Goal: Information Seeking & Learning: Learn about a topic

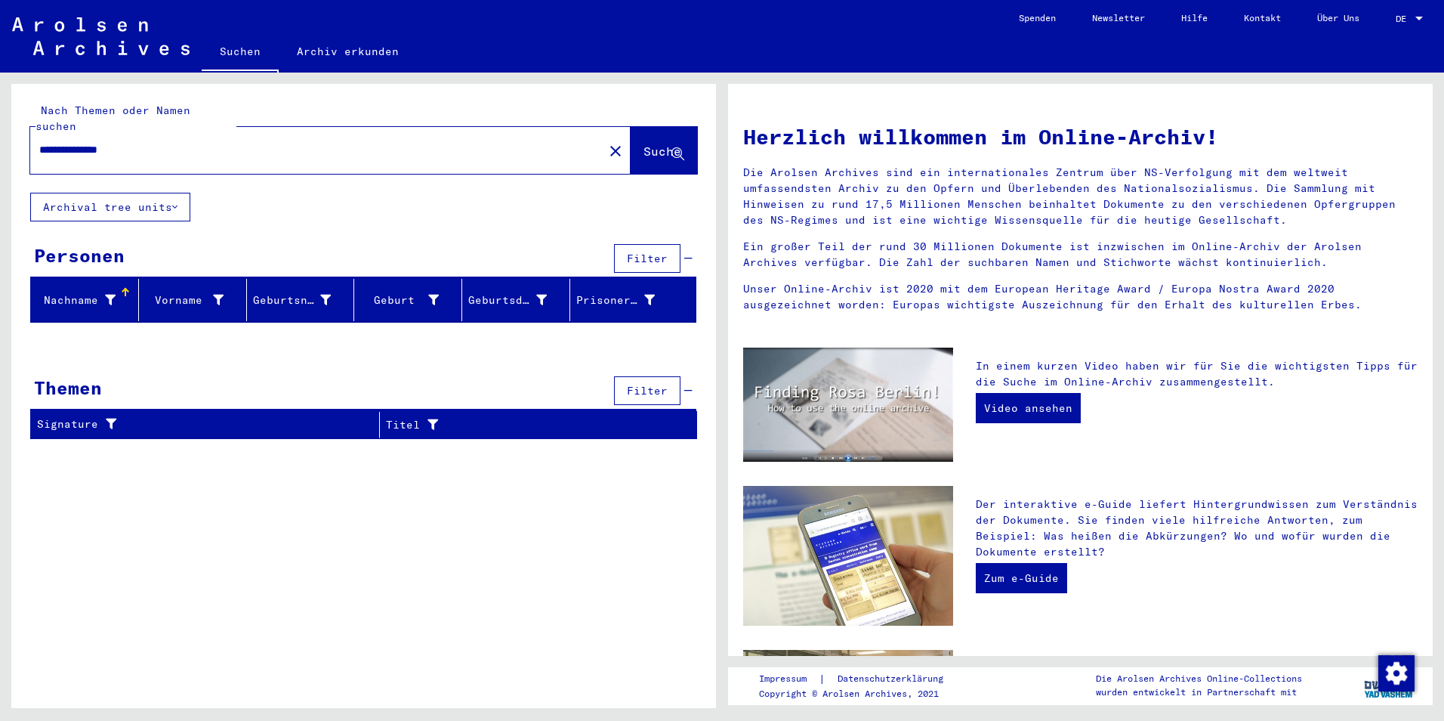
drag, startPoint x: 117, startPoint y: 131, endPoint x: 151, endPoint y: 205, distance: 81.4
click at [118, 142] on input "**********" at bounding box center [312, 150] width 546 height 16
type input "**********"
click at [645, 143] on span "Suche" at bounding box center [662, 150] width 38 height 15
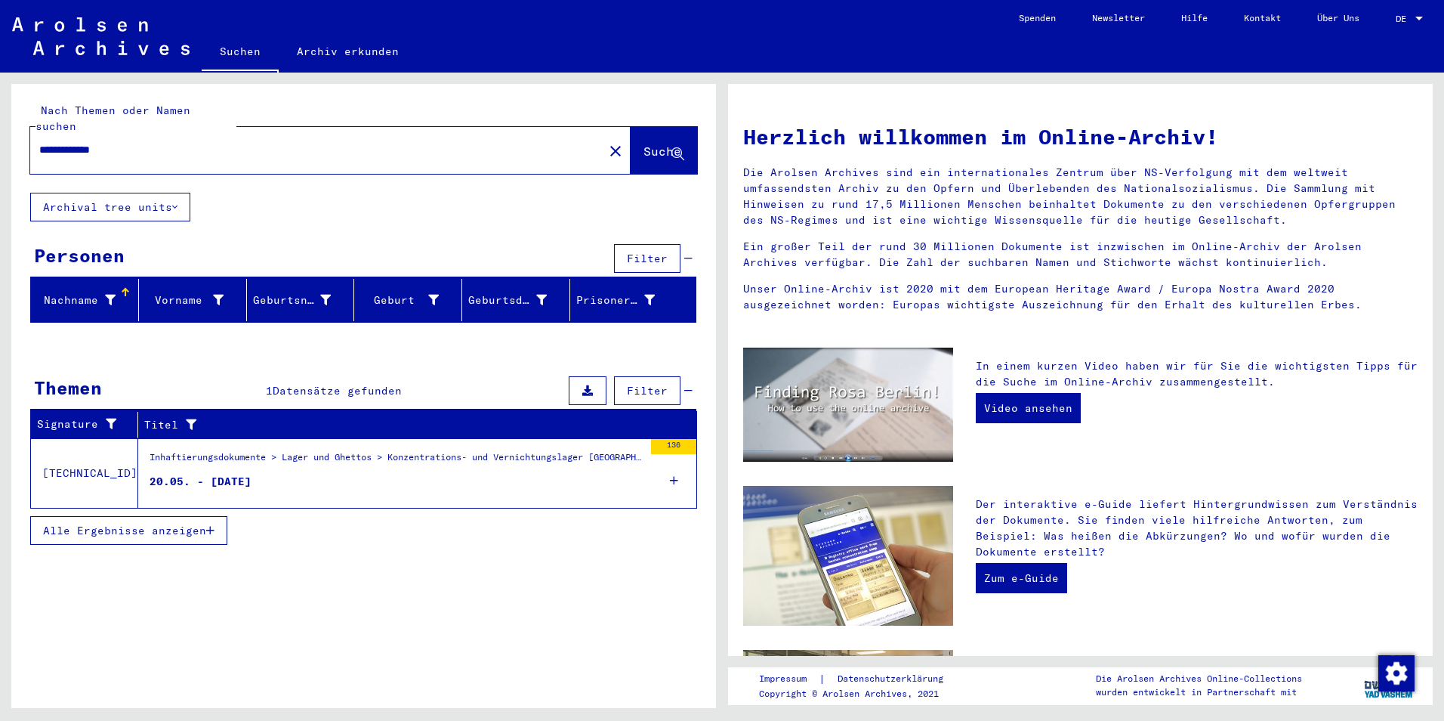
click at [237, 474] on div "20.05. - [DATE]" at bounding box center [201, 482] width 102 height 16
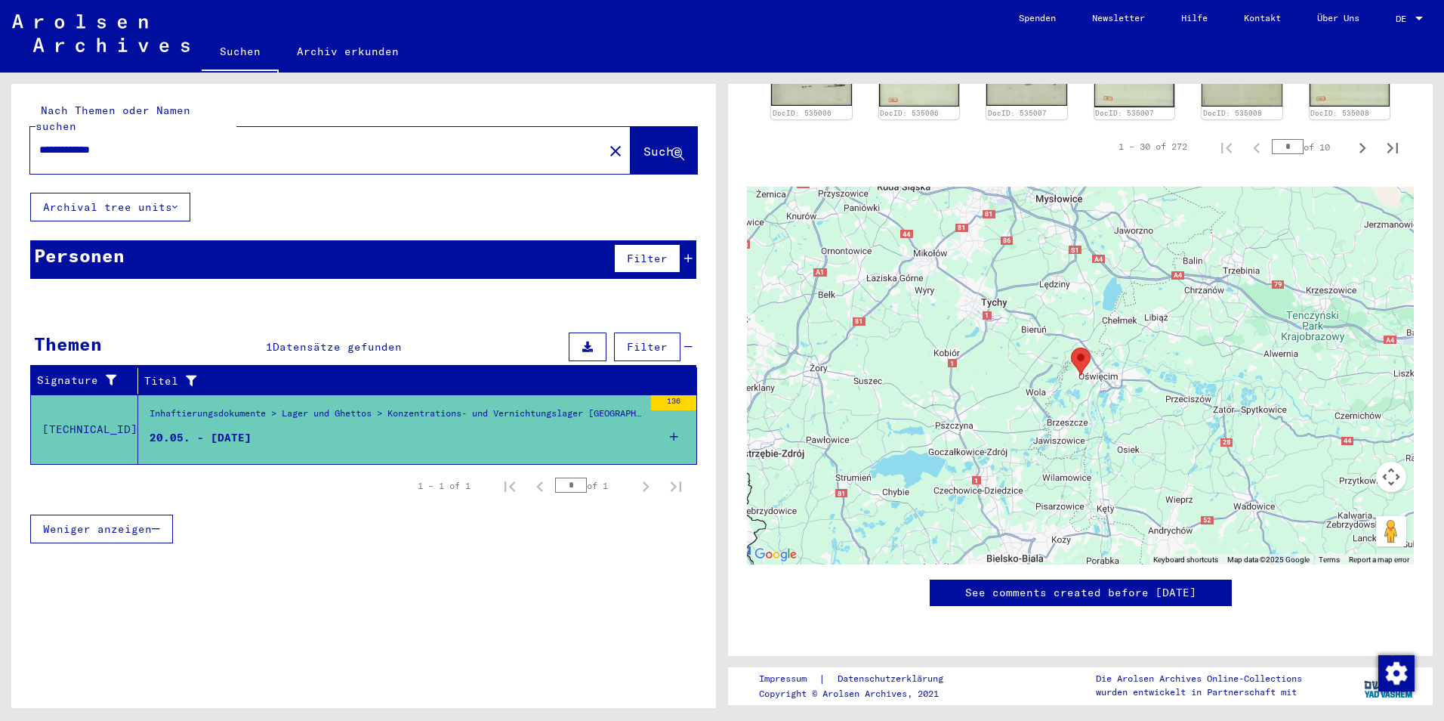
scroll to position [1133, 0]
click at [333, 50] on link "Archiv erkunden" at bounding box center [348, 51] width 138 height 36
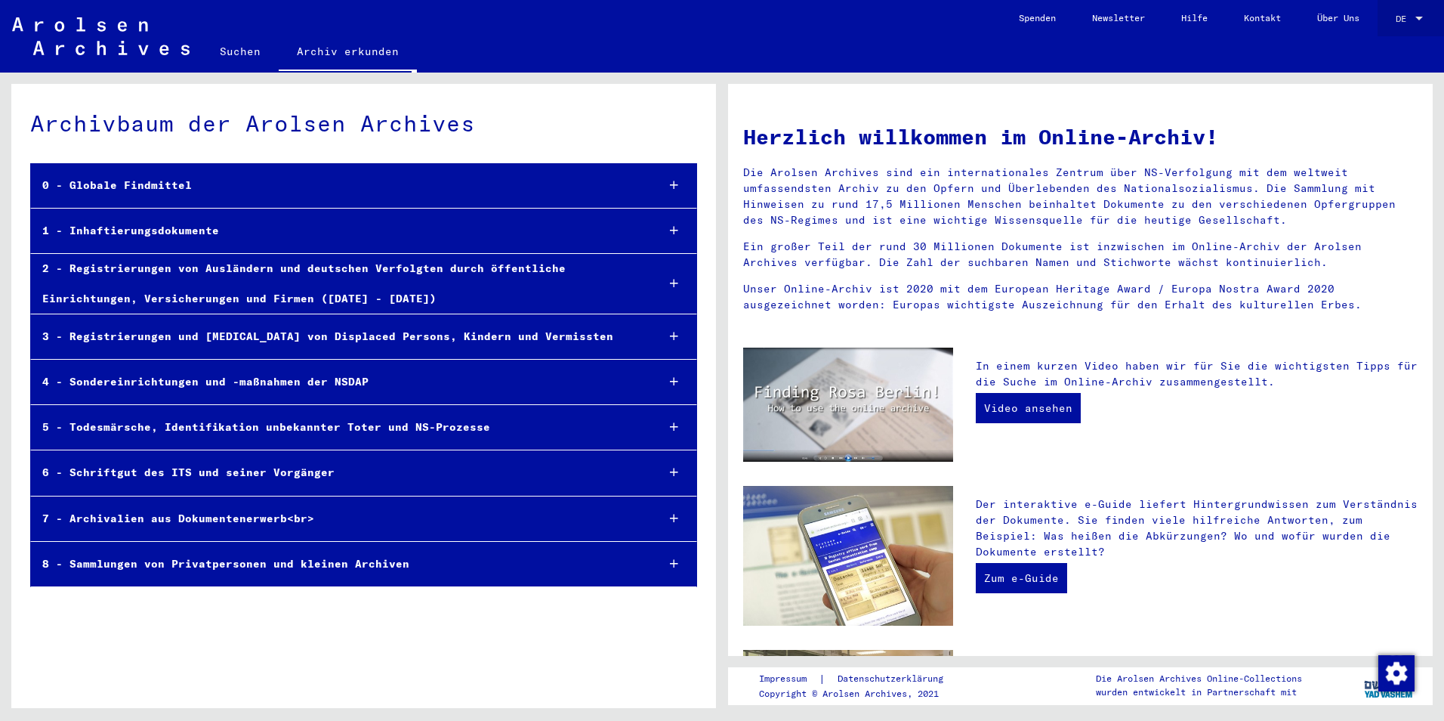
click at [1424, 14] on div at bounding box center [1419, 19] width 14 height 11
click at [1379, 28] on span "English" at bounding box center [1380, 26] width 37 height 11
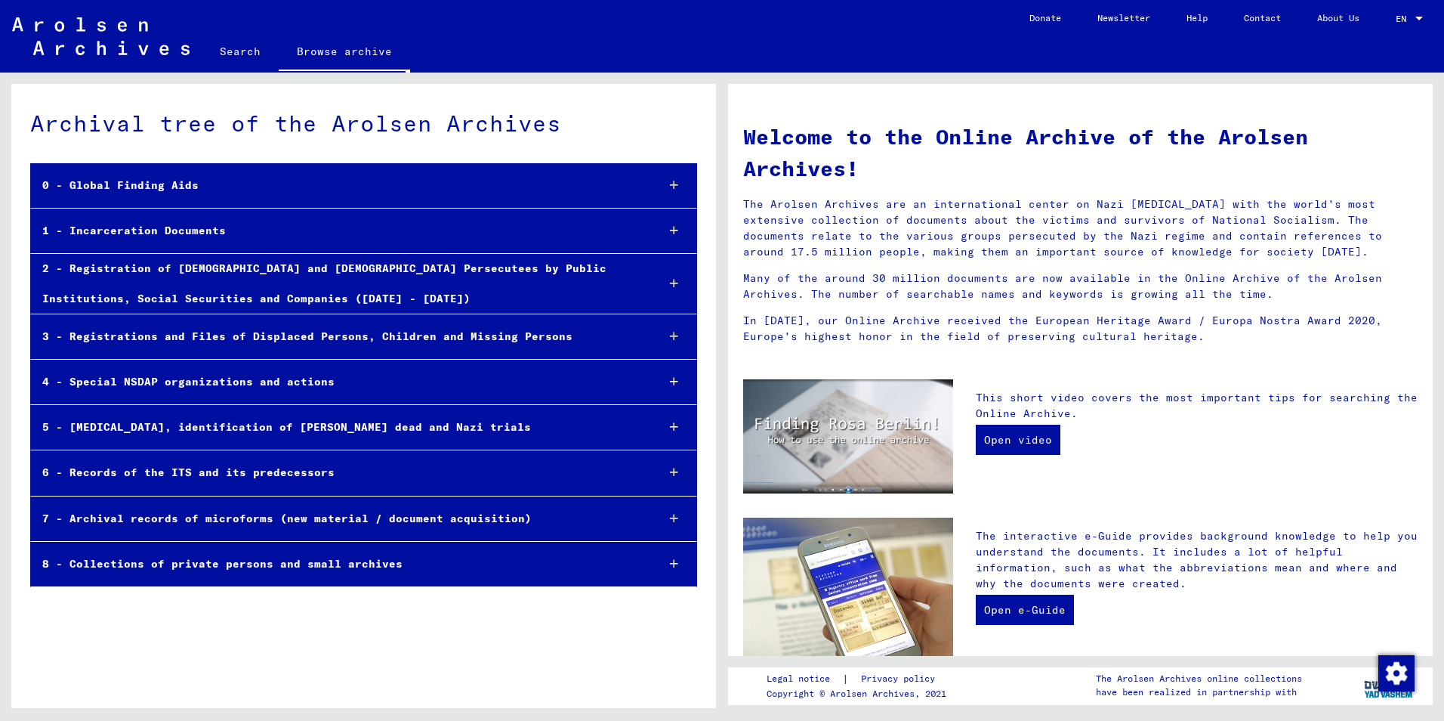
click at [677, 227] on icon at bounding box center [674, 230] width 8 height 11
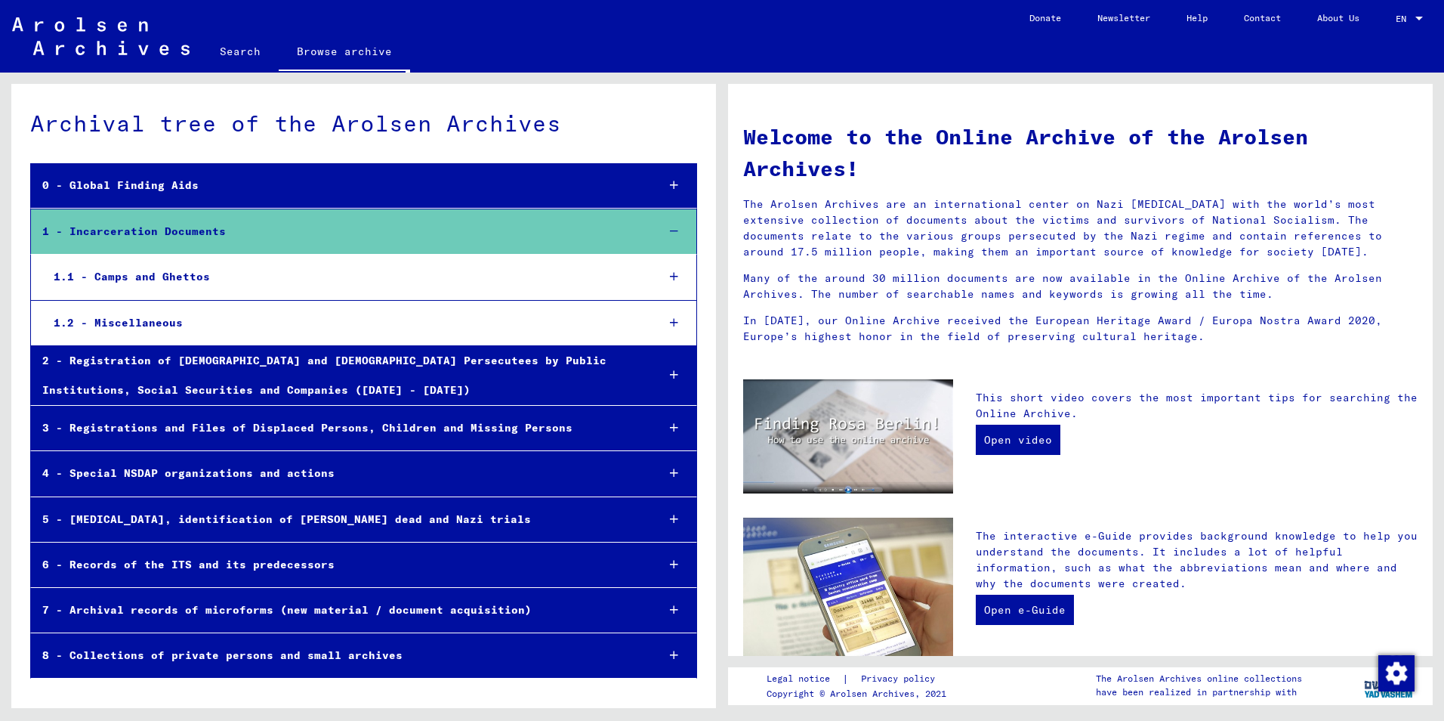
click at [163, 276] on div "1.1 - Camps and Ghettos" at bounding box center [343, 276] width 602 height 29
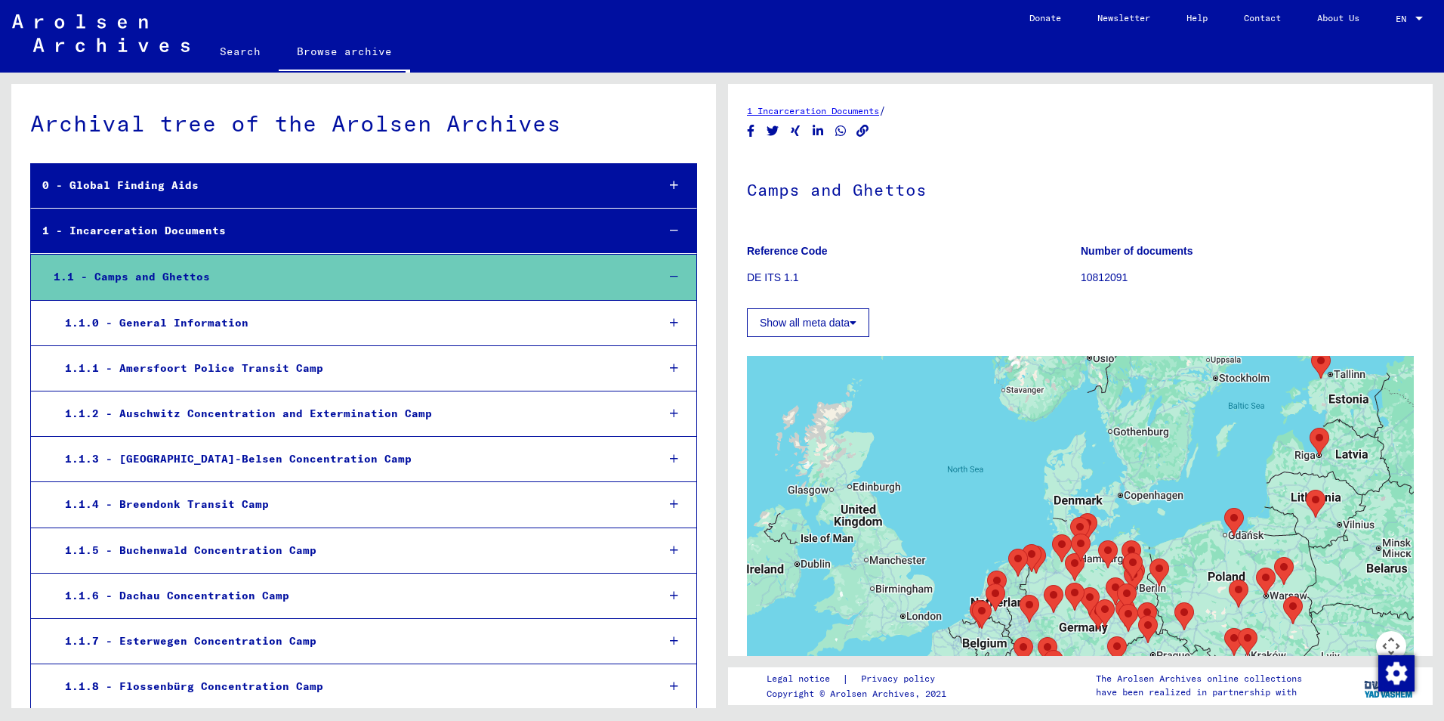
click at [208, 411] on div "1.1.2 - Auschwitz Concentration and Extermination Camp" at bounding box center [349, 413] width 591 height 29
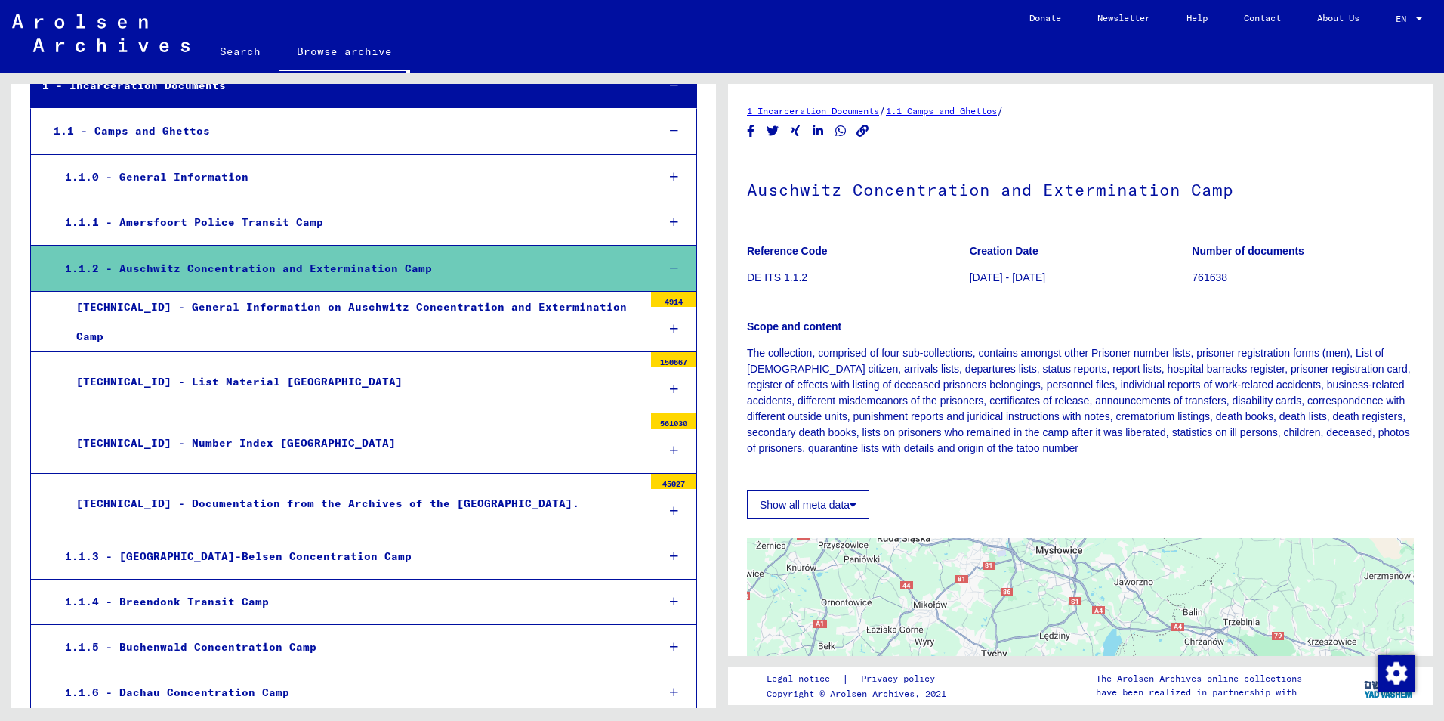
scroll to position [151, 0]
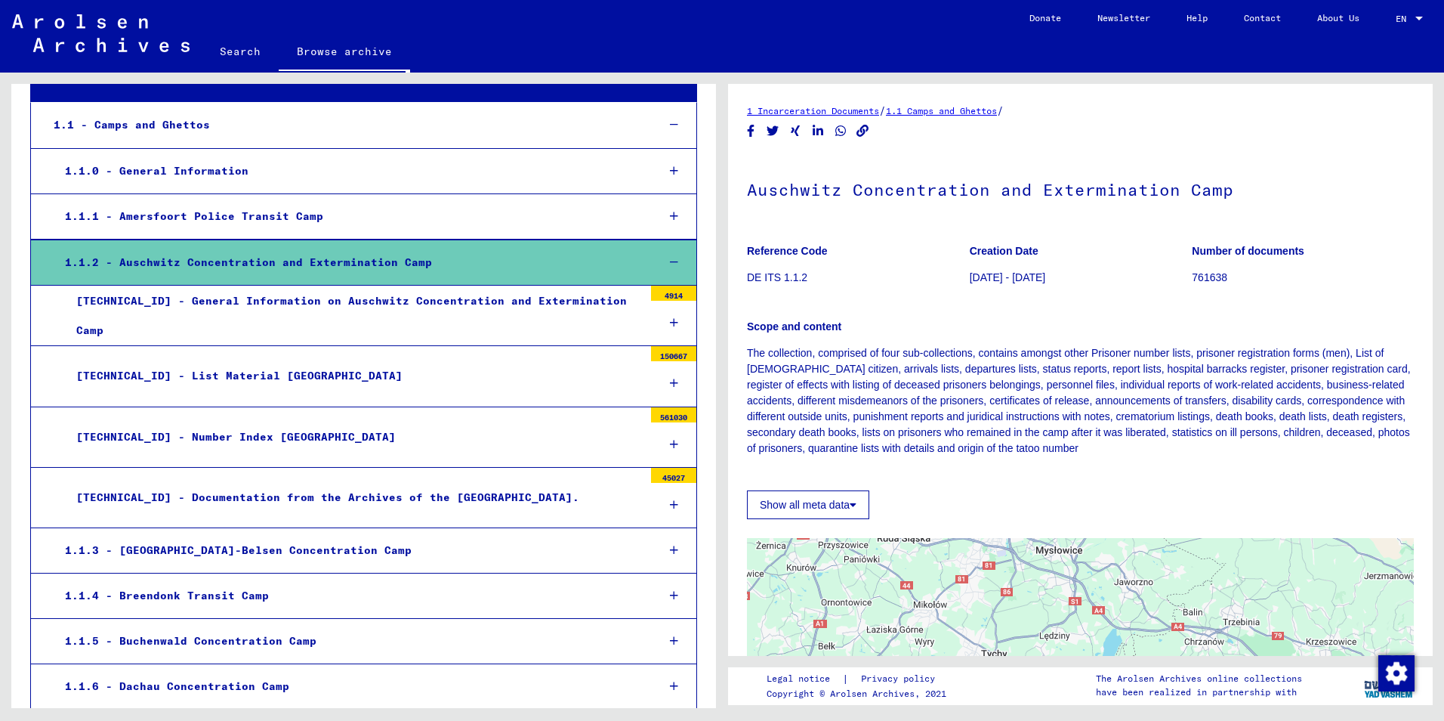
click at [245, 437] on div "[TECHNICAL_ID] - Number Index [GEOGRAPHIC_DATA]" at bounding box center [354, 436] width 579 height 29
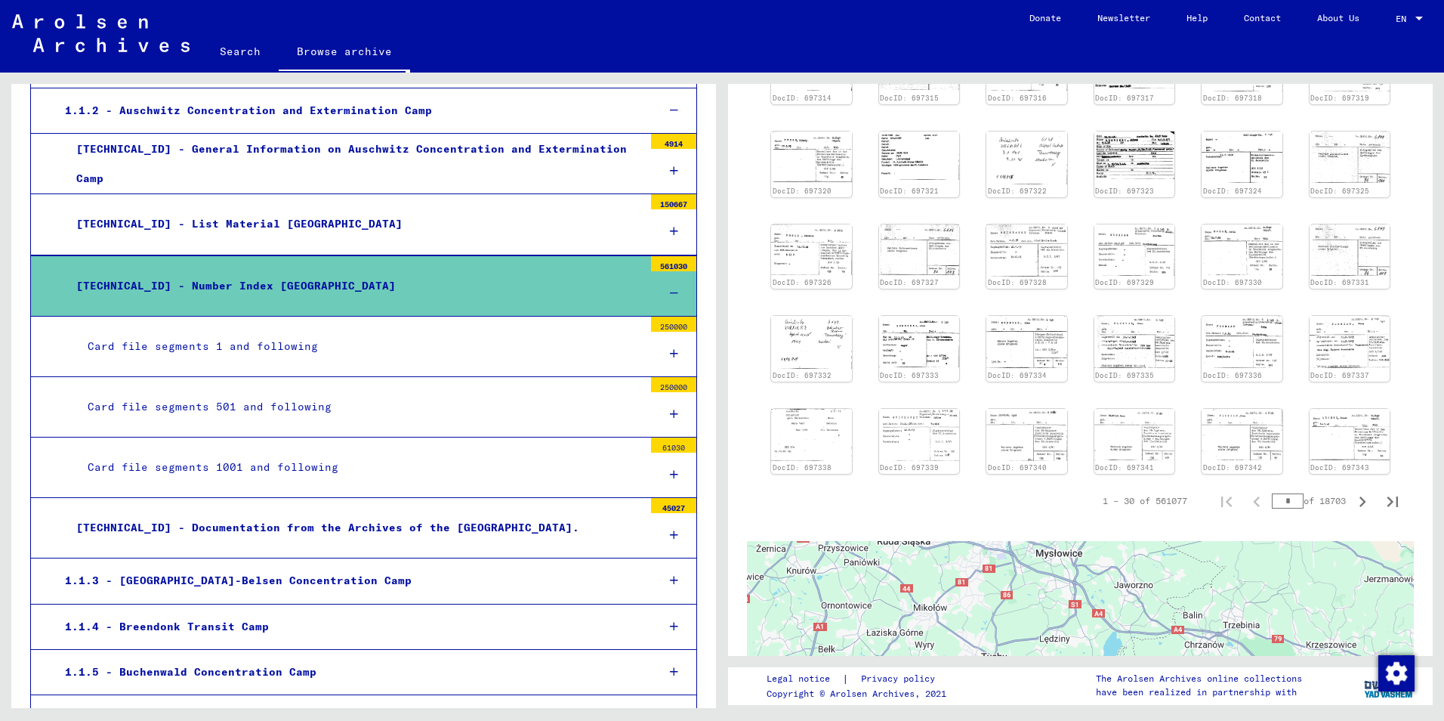
scroll to position [453, 0]
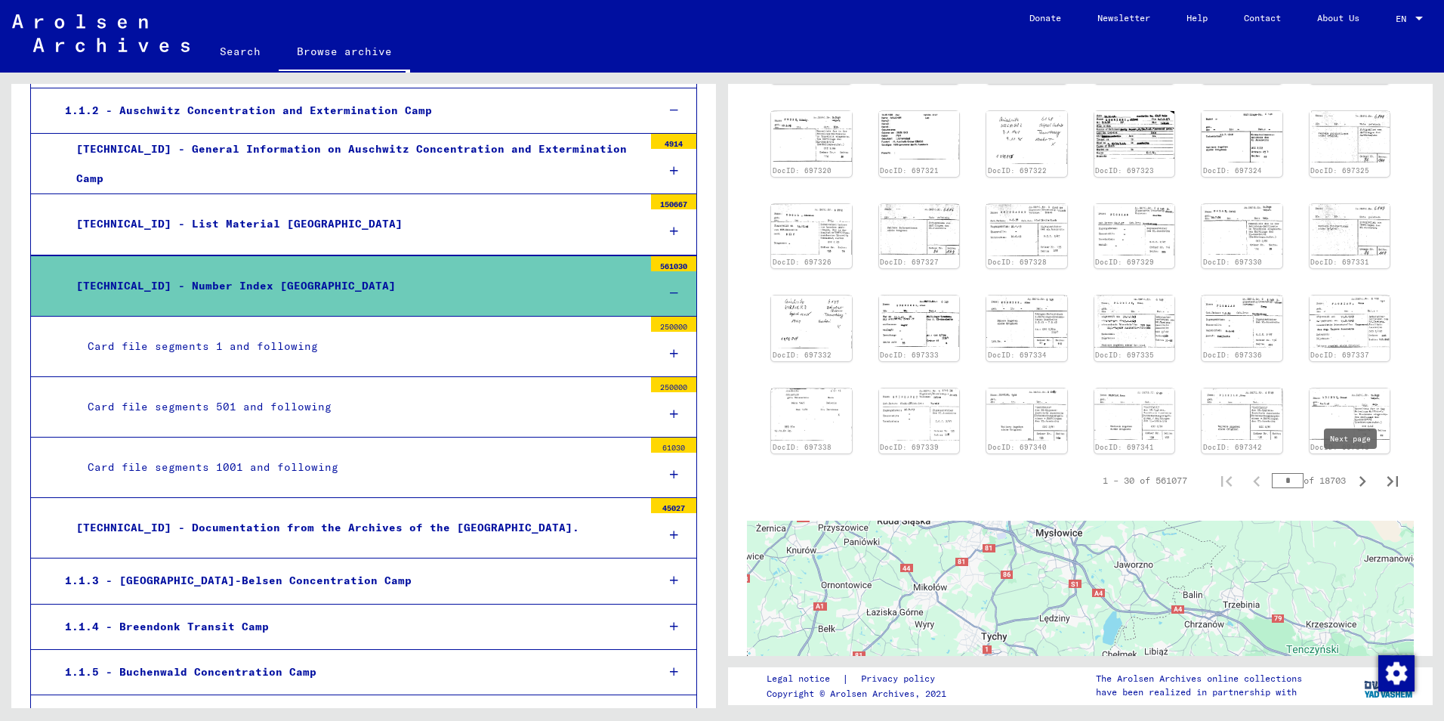
click at [1352, 476] on icon "Next page" at bounding box center [1362, 481] width 21 height 21
type input "*"
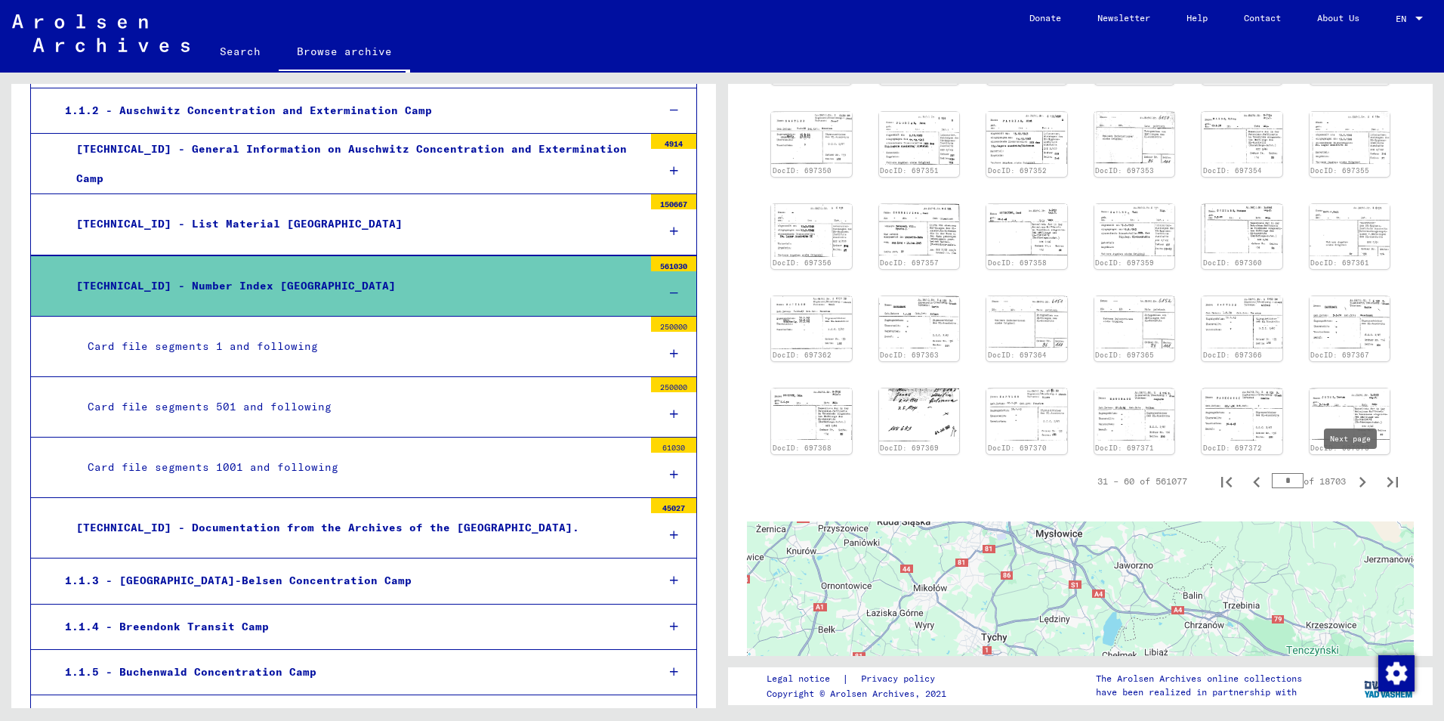
click at [1352, 476] on icon "Next page" at bounding box center [1362, 481] width 21 height 21
type input "*"
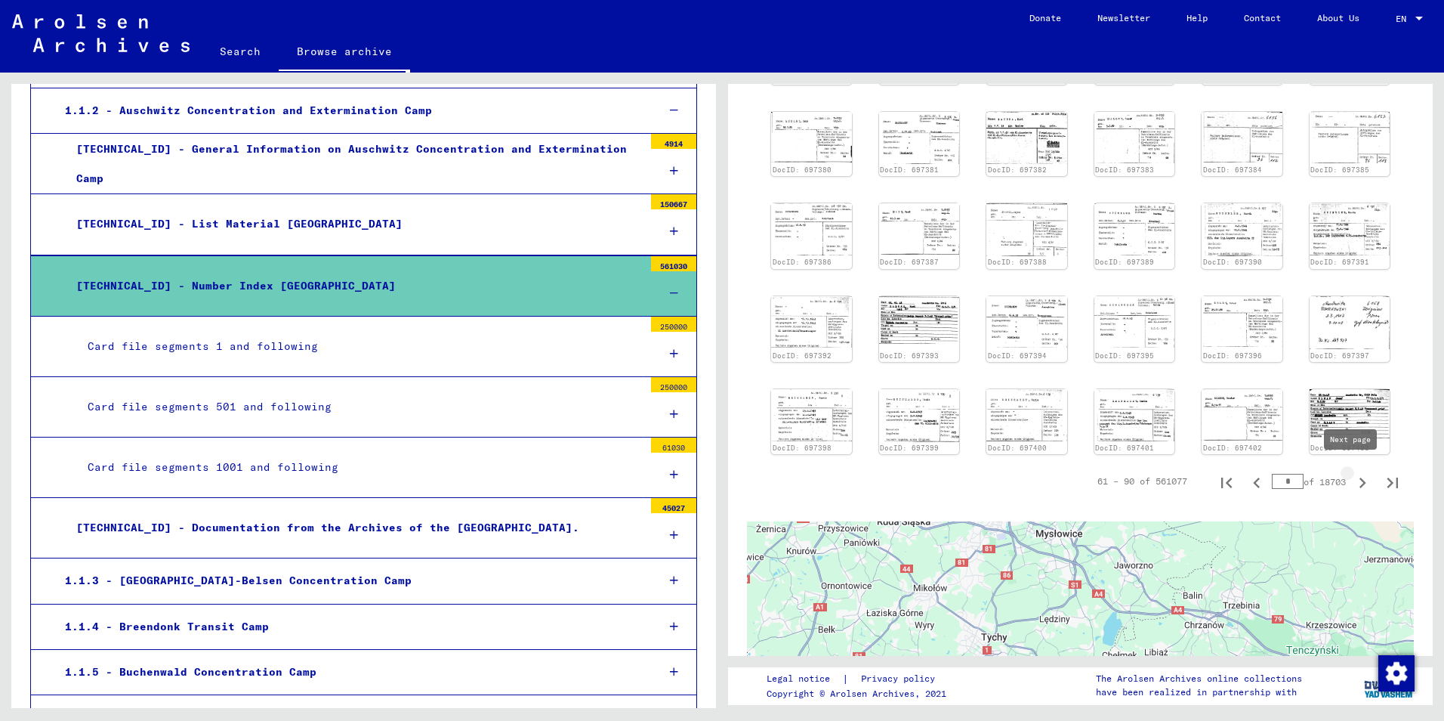
click at [1352, 476] on icon "Next page" at bounding box center [1362, 482] width 21 height 21
type input "*"
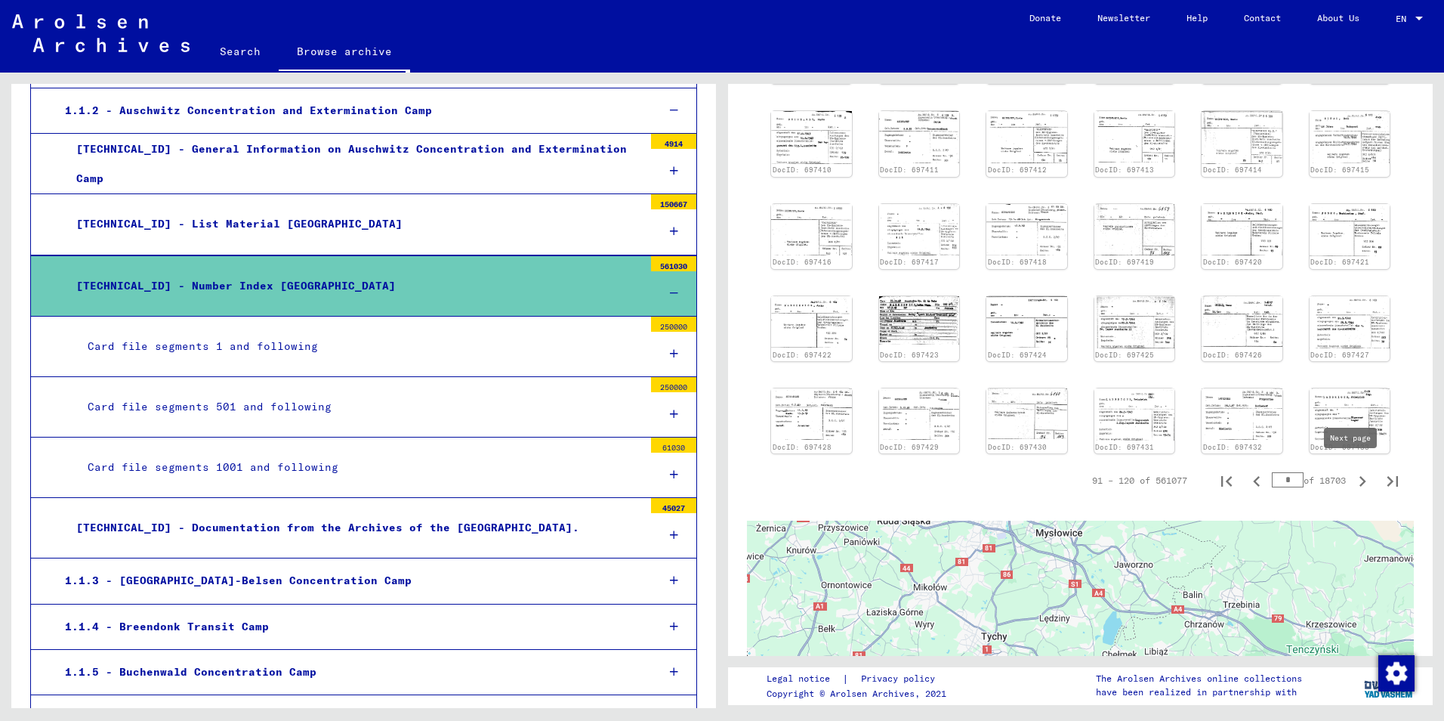
click at [1359, 477] on icon "Next page" at bounding box center [1362, 481] width 7 height 11
type input "*"
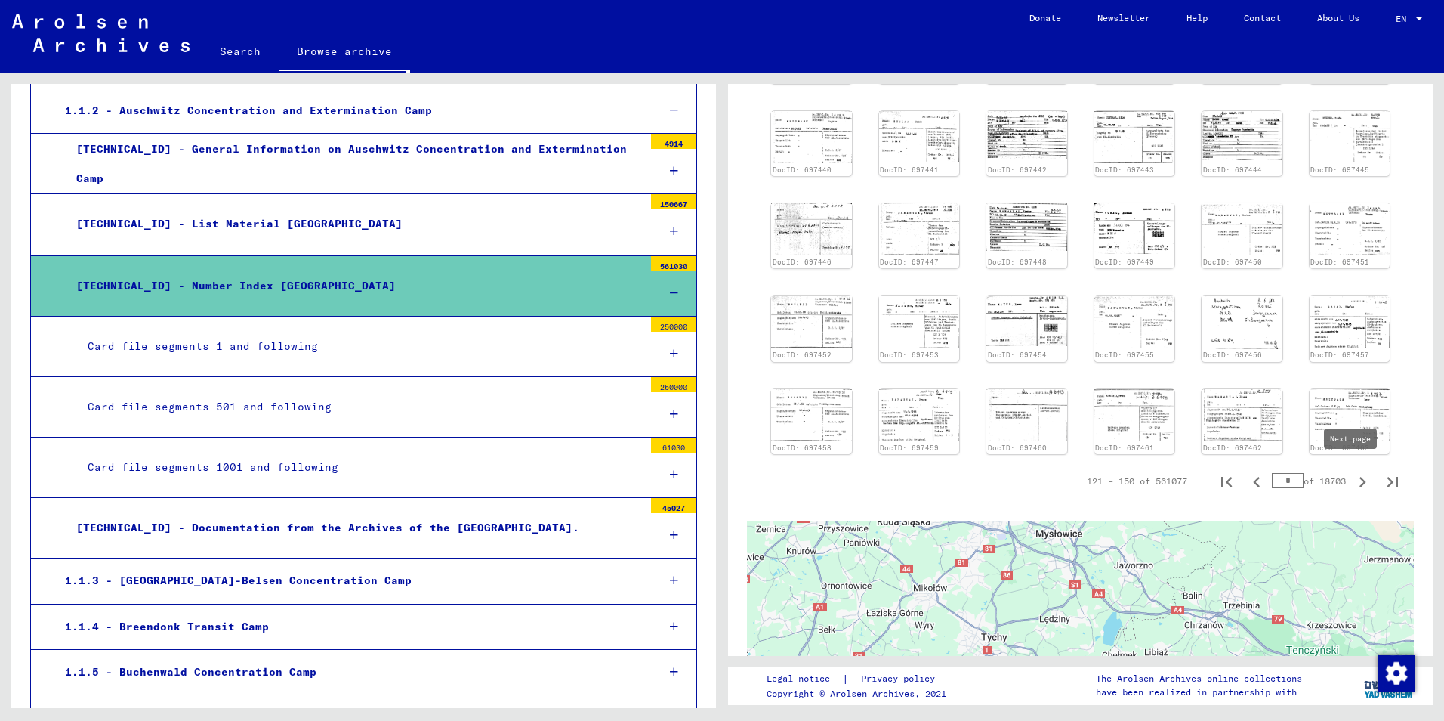
click at [1352, 474] on icon "Next page" at bounding box center [1362, 481] width 21 height 21
type input "*"
